Goal: Navigation & Orientation: Understand site structure

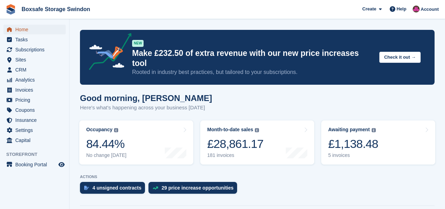
click at [19, 31] on span "Home" at bounding box center [36, 30] width 42 height 10
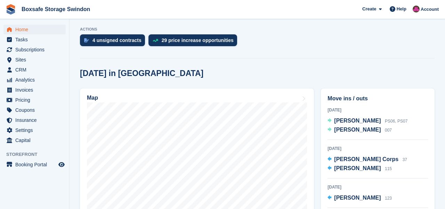
scroll to position [148, 0]
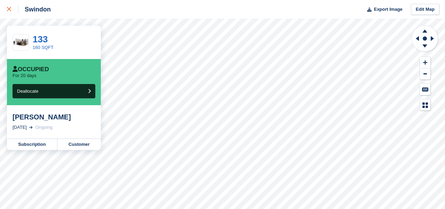
click at [7, 7] on icon at bounding box center [9, 9] width 4 height 4
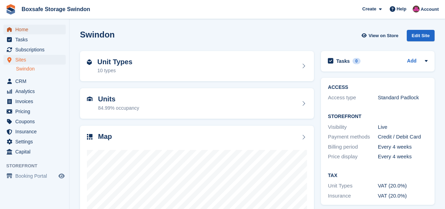
click at [25, 30] on span "Home" at bounding box center [36, 30] width 42 height 10
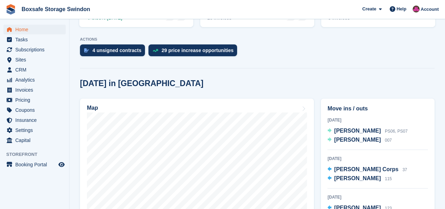
scroll to position [137, 0]
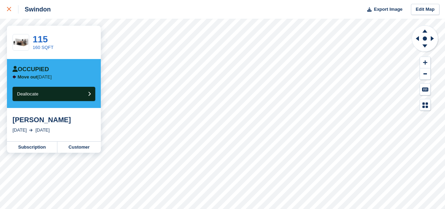
click at [7, 9] on icon at bounding box center [9, 9] width 4 height 4
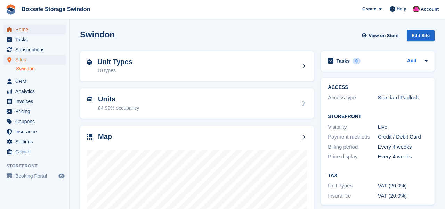
click at [23, 31] on span "Home" at bounding box center [36, 30] width 42 height 10
